Goal: Communication & Community: Share content

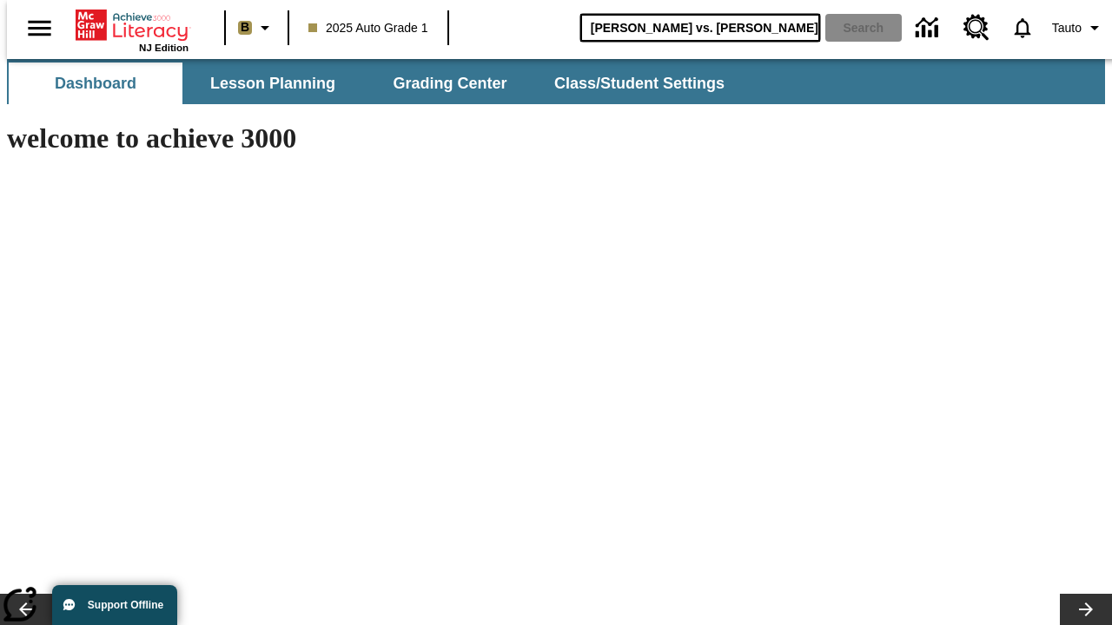
type input "[PERSON_NAME] vs. [PERSON_NAME]"
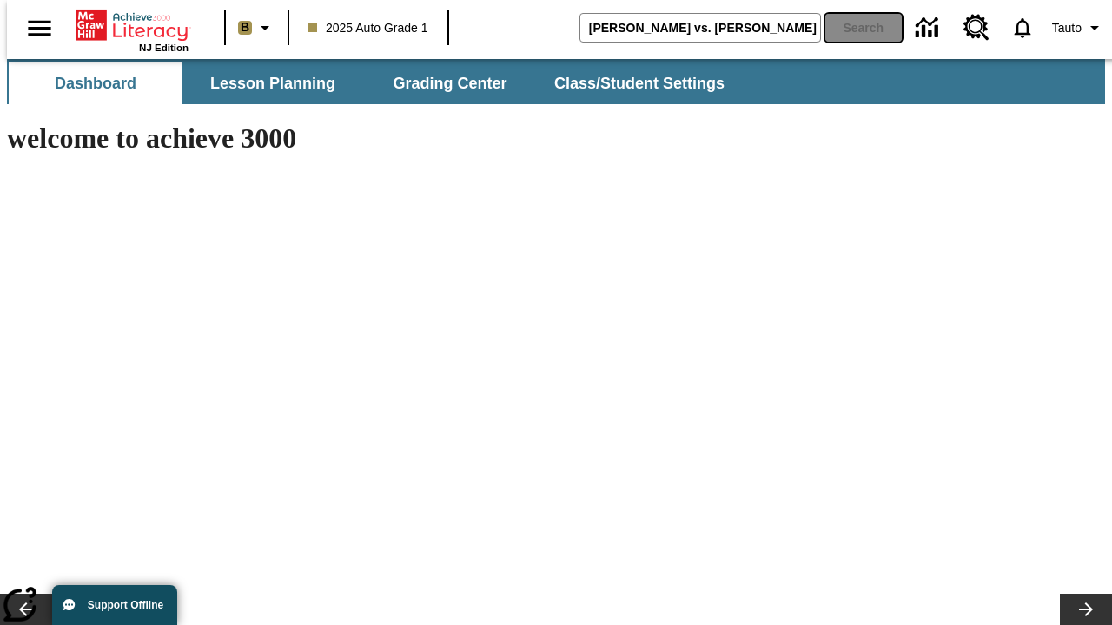
click at [853, 28] on button "Search" at bounding box center [863, 28] width 76 height 28
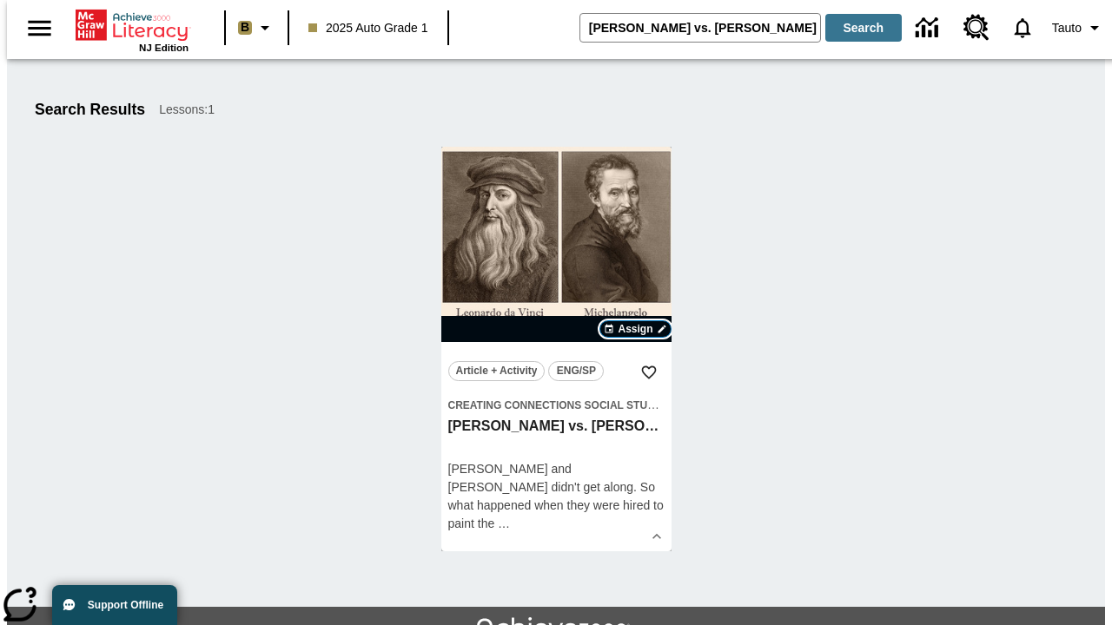
click at [636, 329] on span "Assign" at bounding box center [634, 329] width 35 height 16
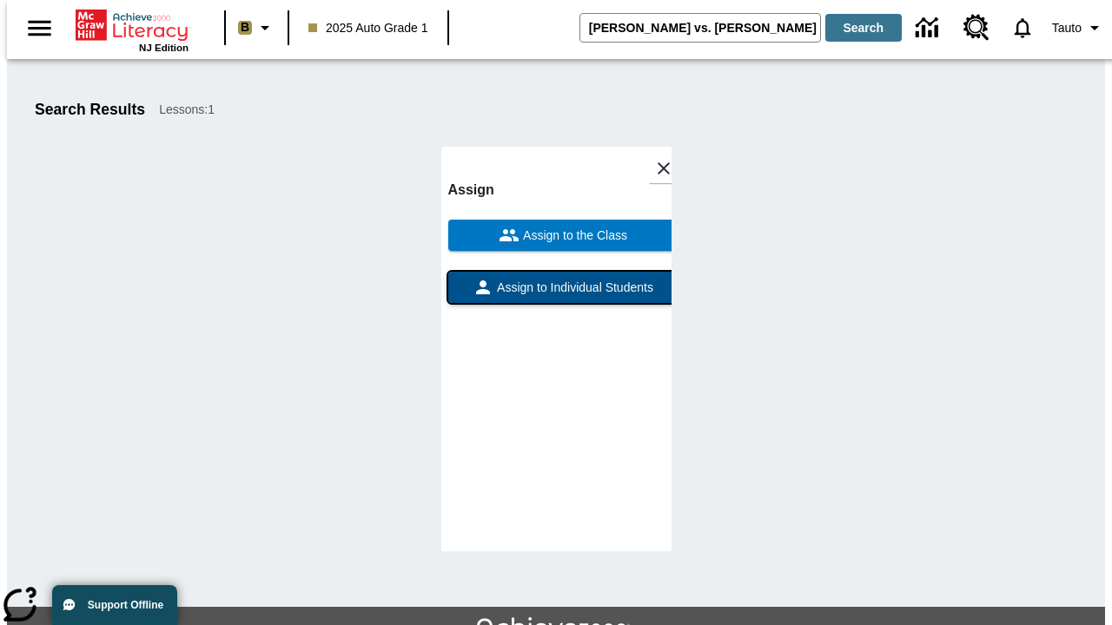
click at [556, 279] on span "Assign to Individual Students" at bounding box center [573, 288] width 160 height 18
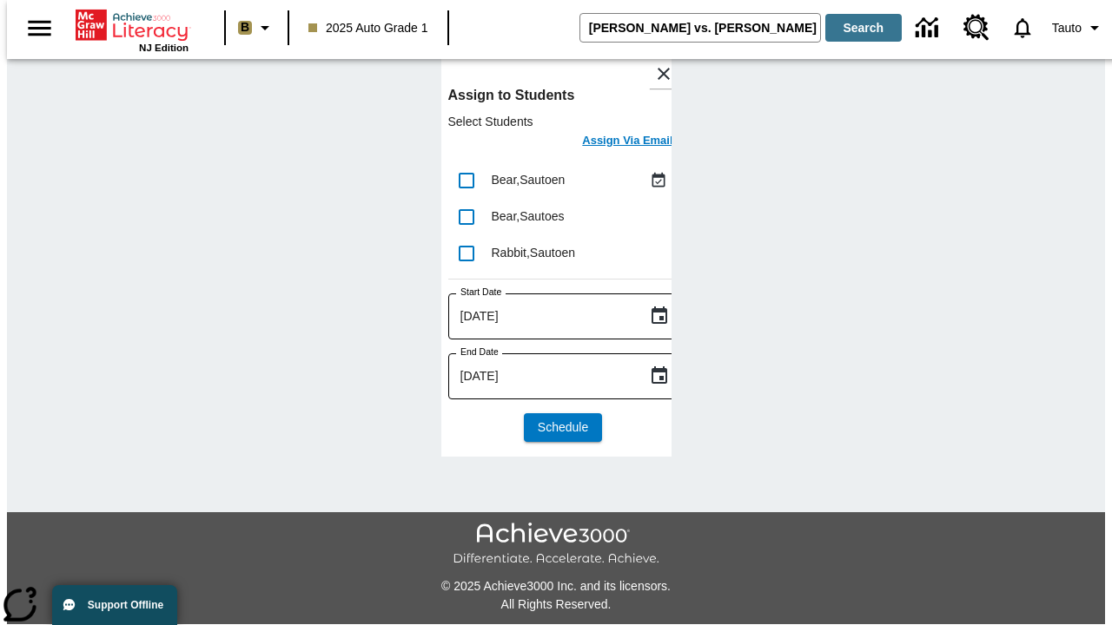
click at [614, 142] on h6 "Assign Via Email" at bounding box center [627, 141] width 90 height 20
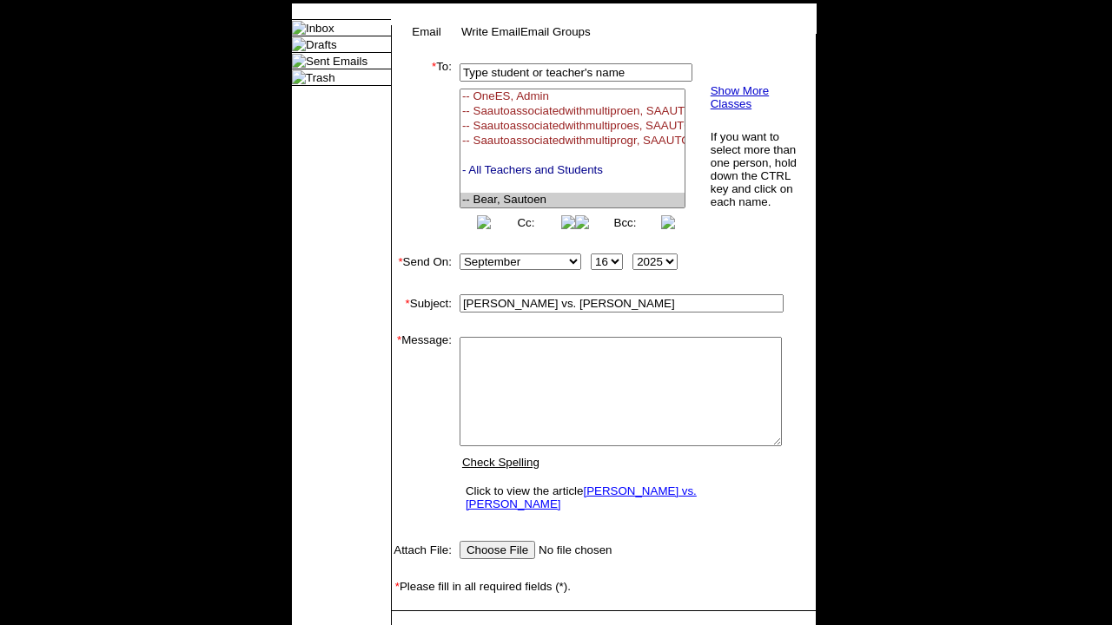
select select "U,22992008,1"
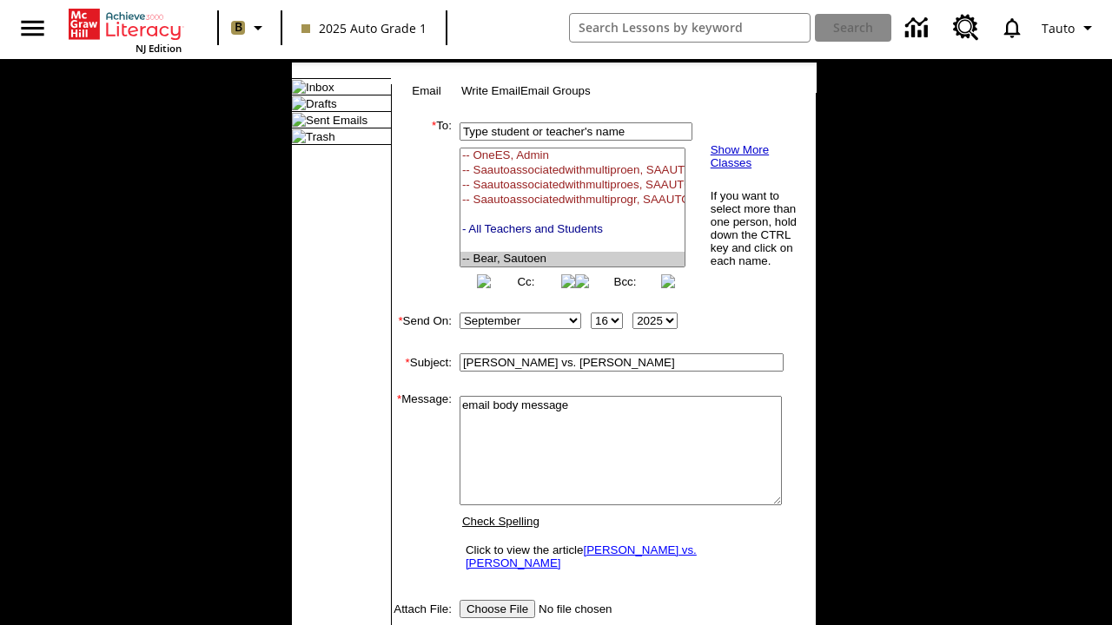
scroll to position [89, 0]
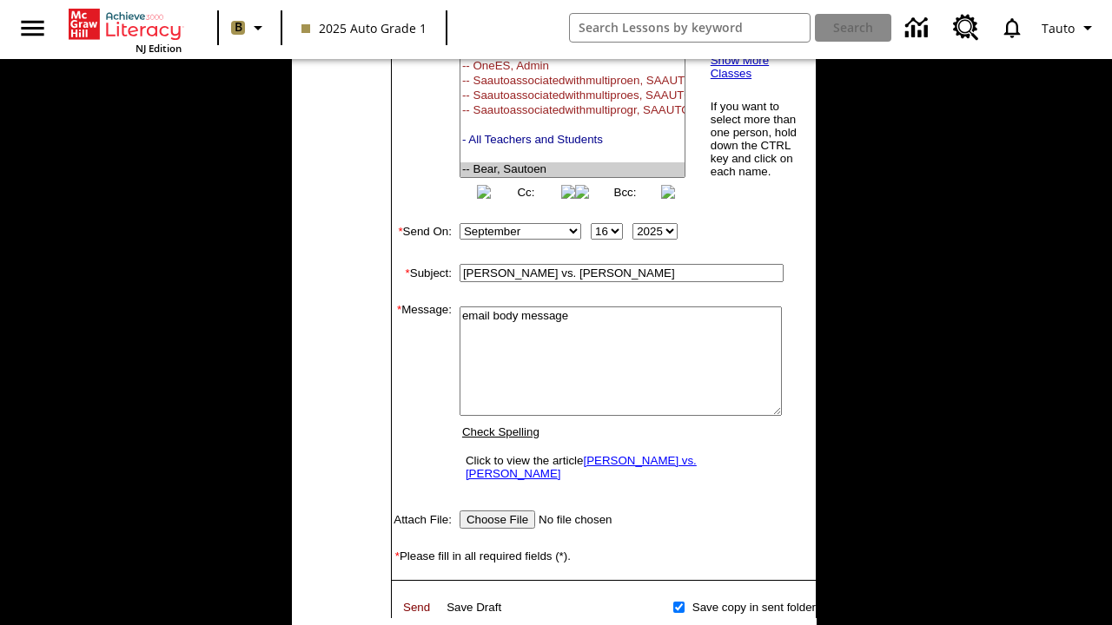
type textarea "email body message"
click at [417, 614] on link "Send" at bounding box center [416, 607] width 27 height 13
